Goal: Communication & Community: Answer question/provide support

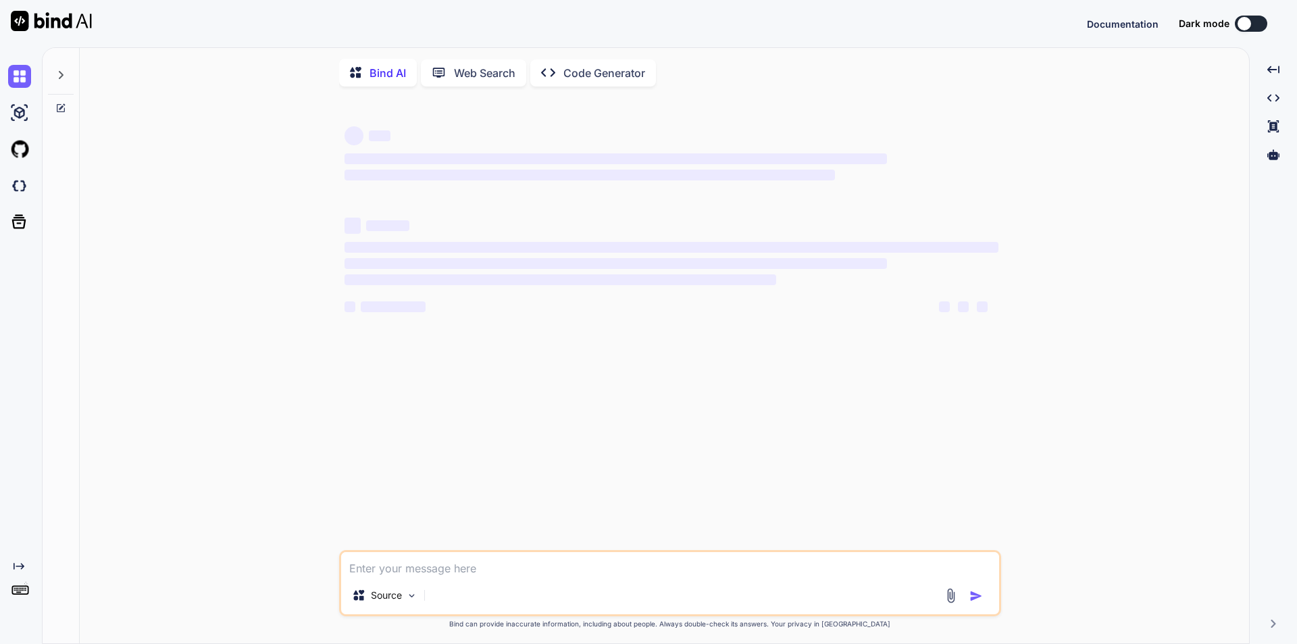
click at [417, 576] on textarea at bounding box center [670, 564] width 658 height 24
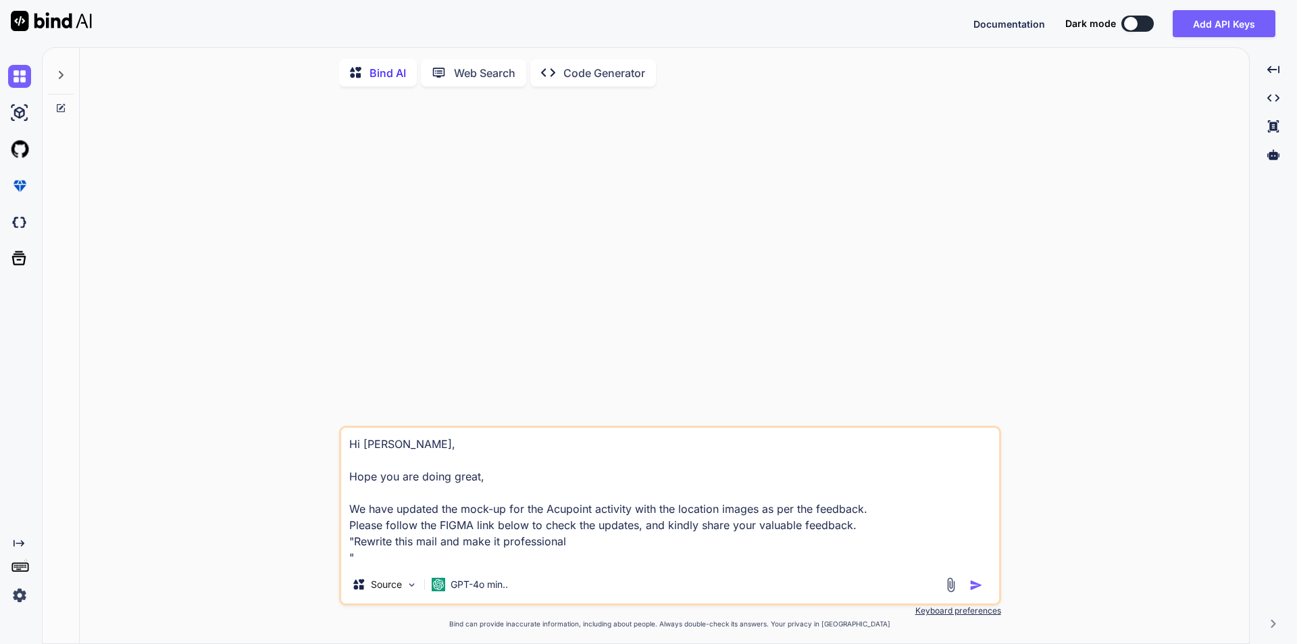
click at [578, 542] on textarea "Hi [PERSON_NAME], Hope you are doing great, We have updated the mock-up for the…" at bounding box center [670, 497] width 658 height 138
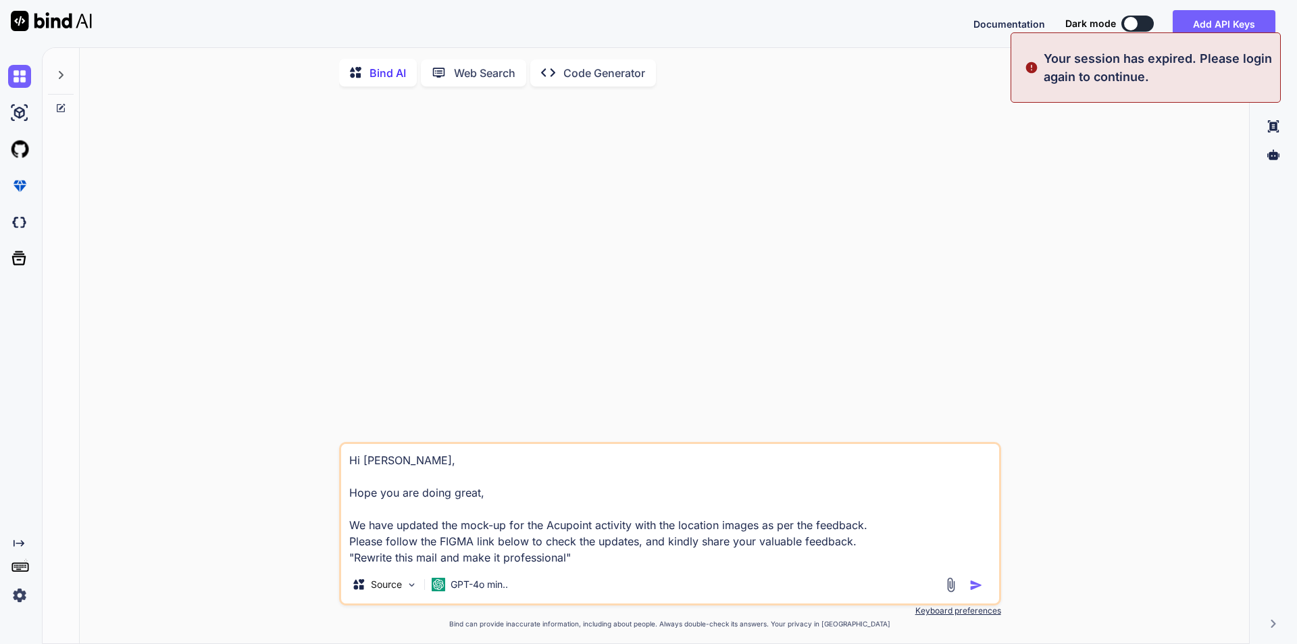
click at [867, 553] on textarea "Hi [PERSON_NAME], Hope you are doing great, We have updated the mock-up for the…" at bounding box center [670, 505] width 658 height 122
click at [860, 546] on textarea "Hi [PERSON_NAME], Hope you are doing great, We have updated the mock-up for the…" at bounding box center [670, 505] width 658 height 122
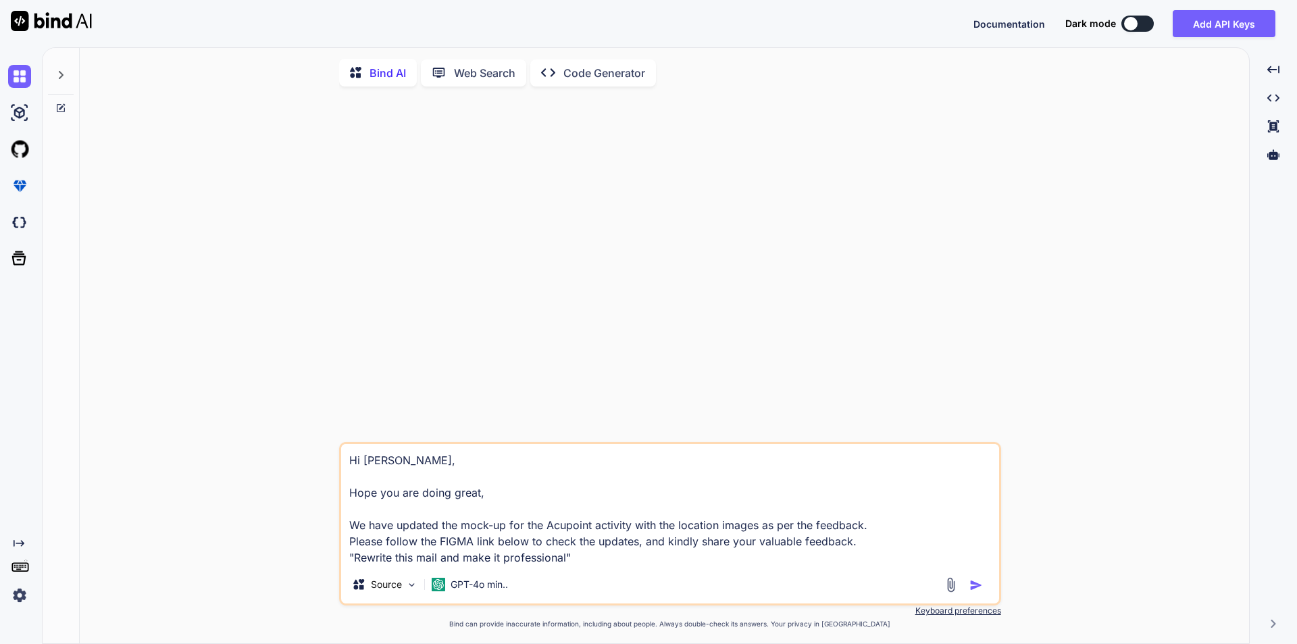
type textarea "Hi [PERSON_NAME], Hope you are doing great, We have updated the mock-up for the…"
click at [979, 587] on img "button" at bounding box center [976, 585] width 14 height 14
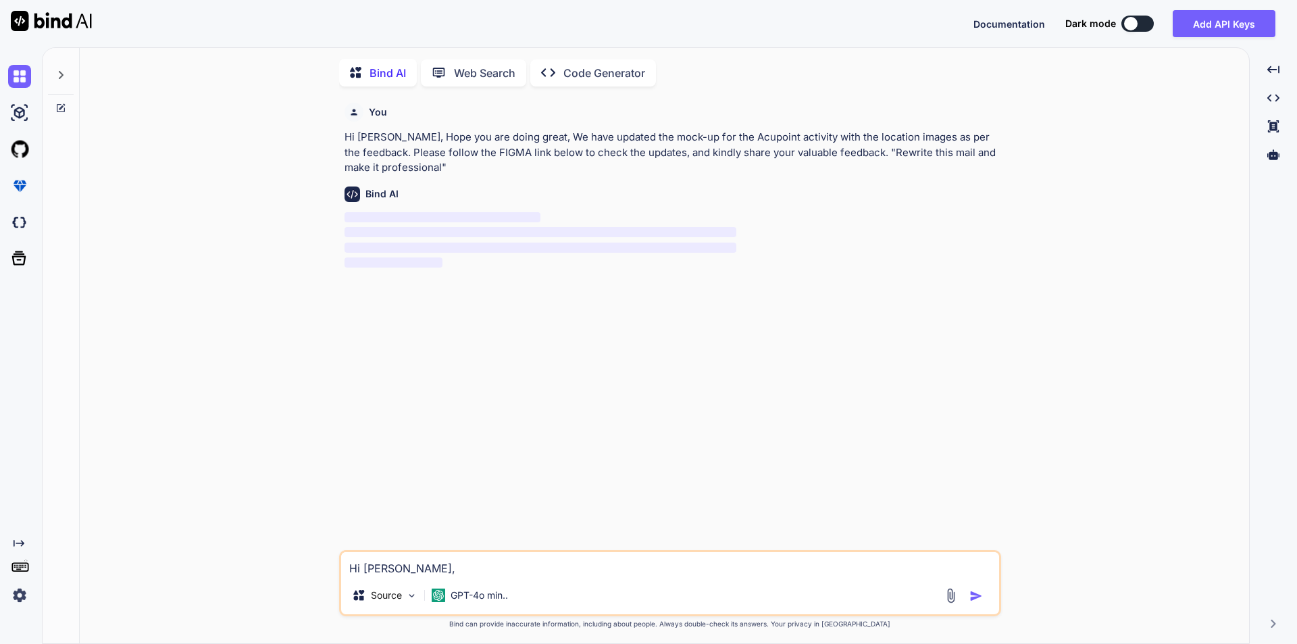
scroll to position [5, 0]
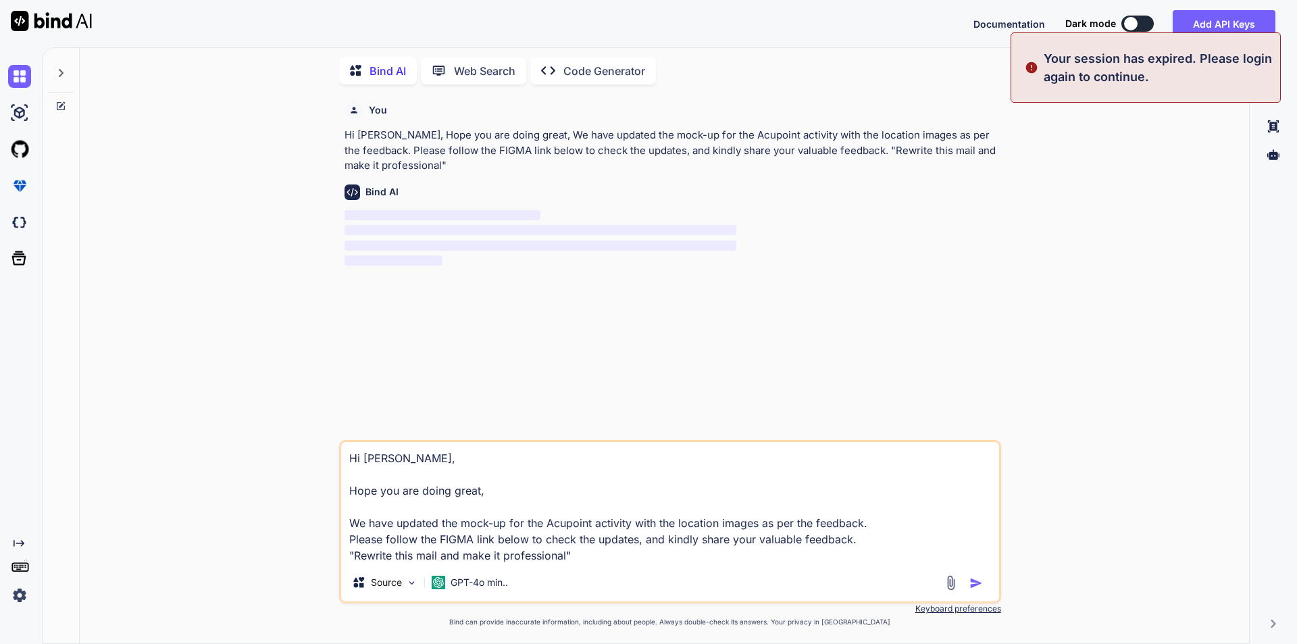
click at [519, 509] on textarea "Hi [PERSON_NAME], Hope you are doing great, We have updated the mock-up for the…" at bounding box center [670, 503] width 658 height 122
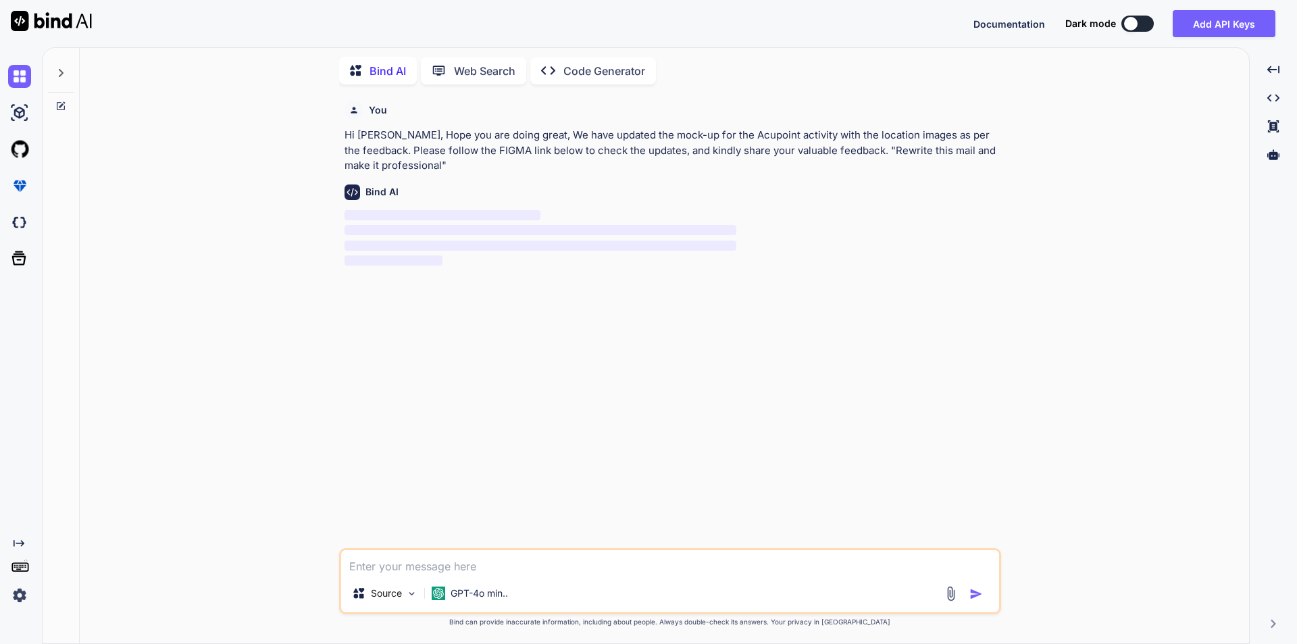
click at [1140, 22] on button at bounding box center [1137, 24] width 32 height 16
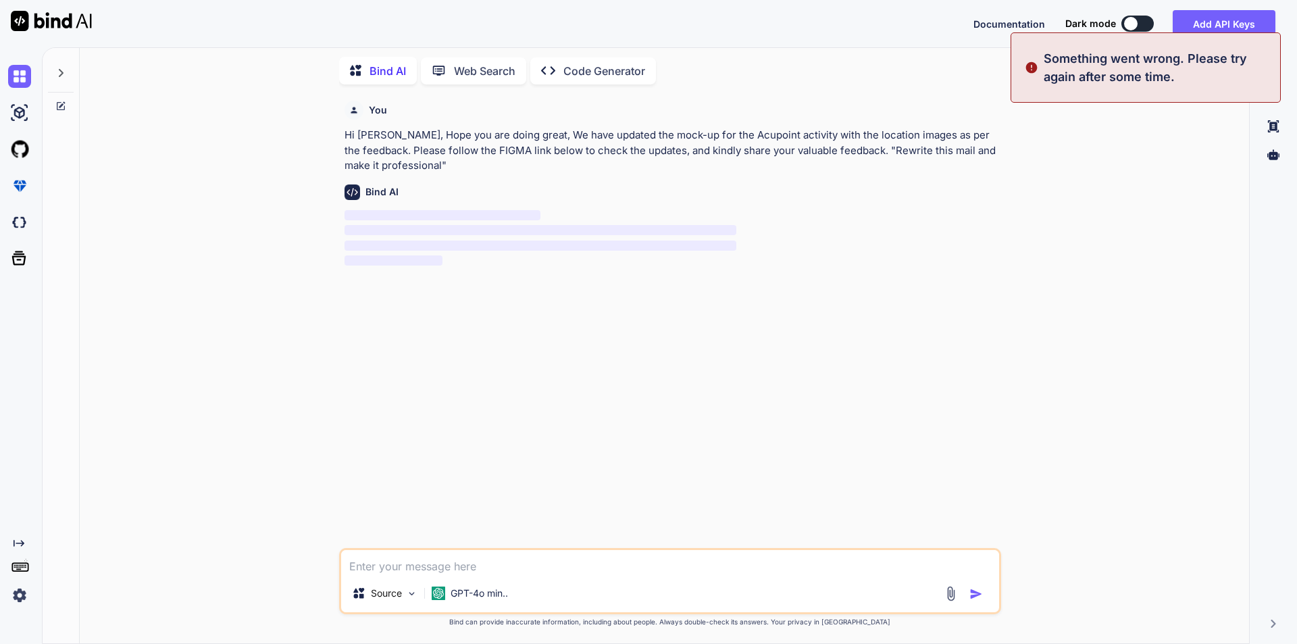
click at [1140, 22] on button at bounding box center [1137, 24] width 32 height 16
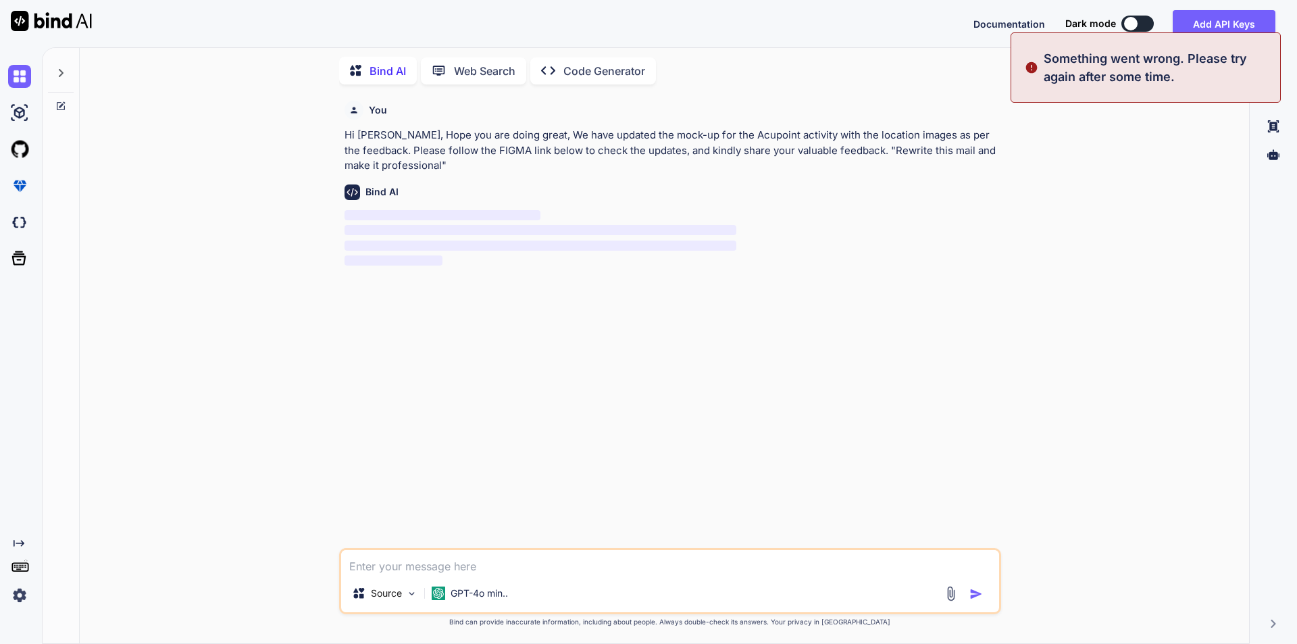
click at [1140, 22] on button at bounding box center [1137, 24] width 32 height 16
click at [344, 465] on div "You Hi [PERSON_NAME], Hope you are doing great, We have updated the mock-up for…" at bounding box center [671, 321] width 659 height 453
